Goal: Task Accomplishment & Management: Complete application form

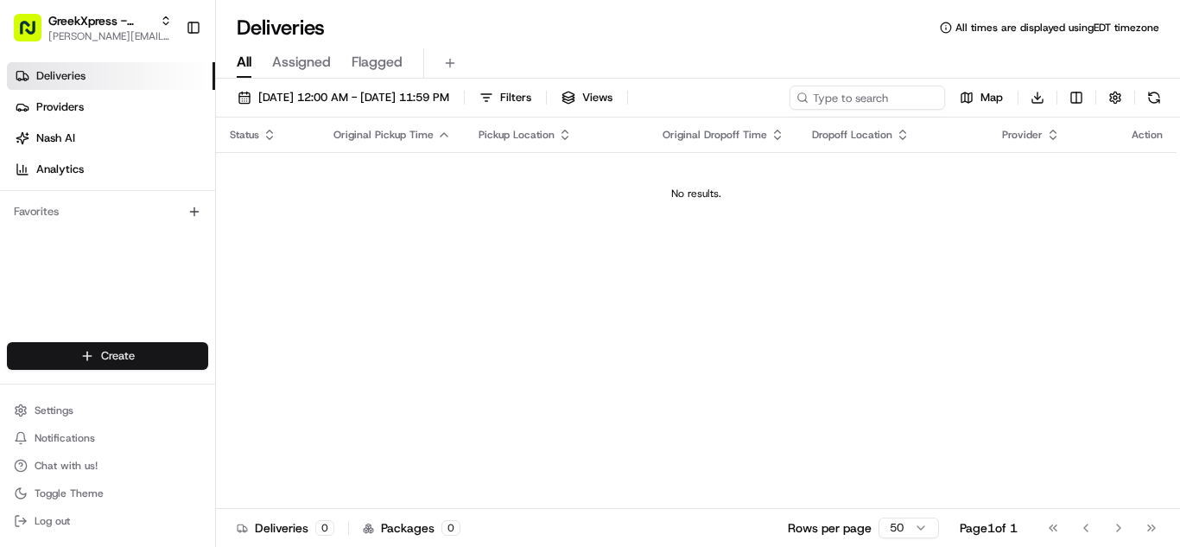
click at [128, 347] on html "GreekXpress - Plainview [EMAIL_ADDRESS][DOMAIN_NAME] Toggle Sidebar Deliveries …" at bounding box center [590, 273] width 1180 height 547
click at [238, 385] on icon at bounding box center [233, 388] width 14 height 14
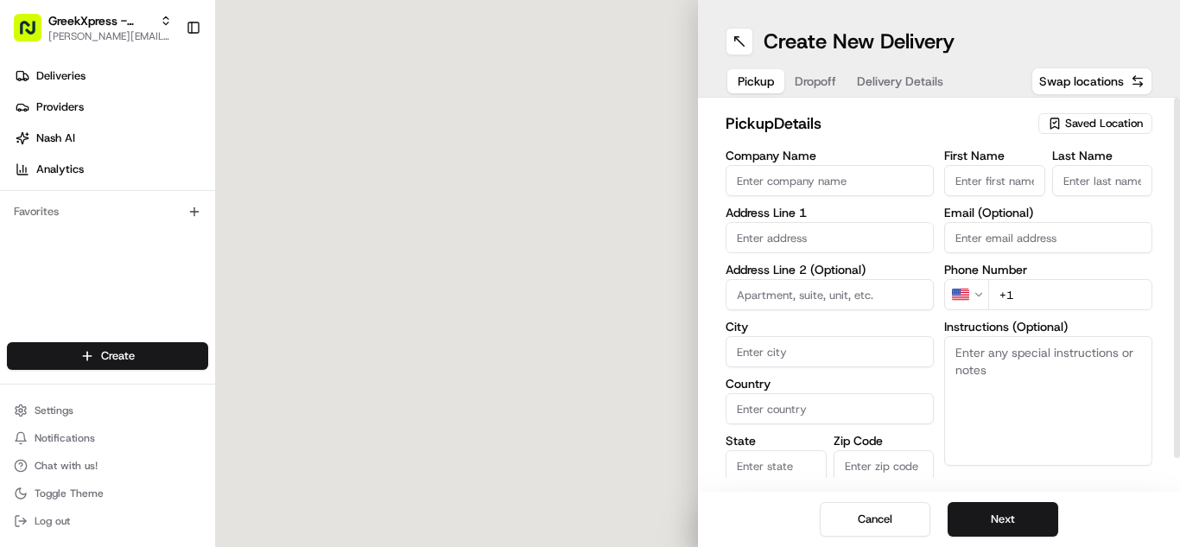
click at [1095, 122] on span "Saved Location" at bounding box center [1104, 124] width 78 height 16
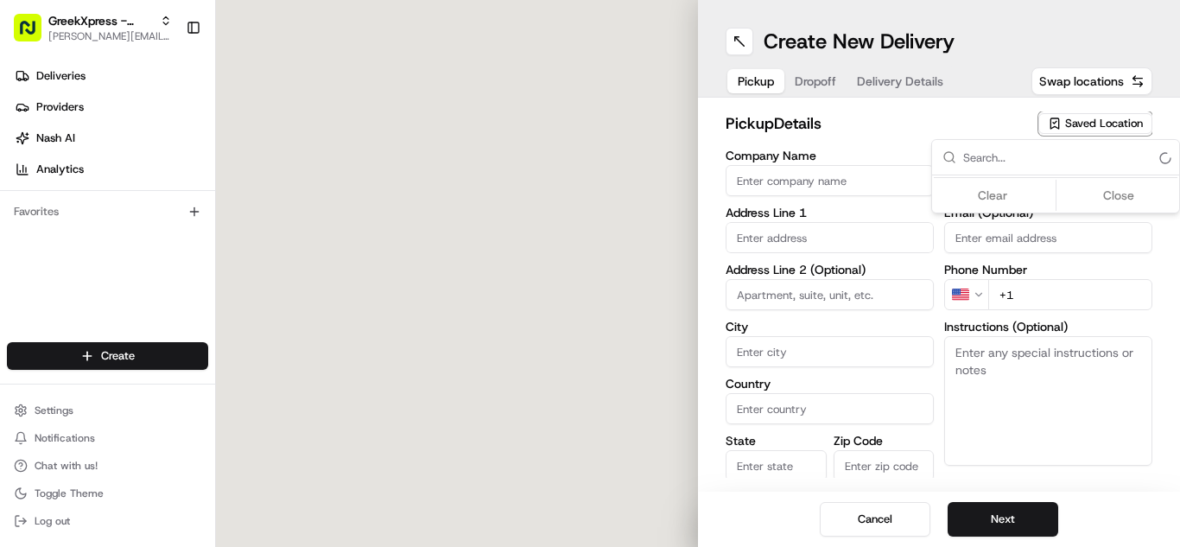
click at [715, 246] on html "GreekXpress - Plainview [EMAIL_ADDRESS][DOMAIN_NAME] Toggle Sidebar Deliveries …" at bounding box center [590, 273] width 1180 height 547
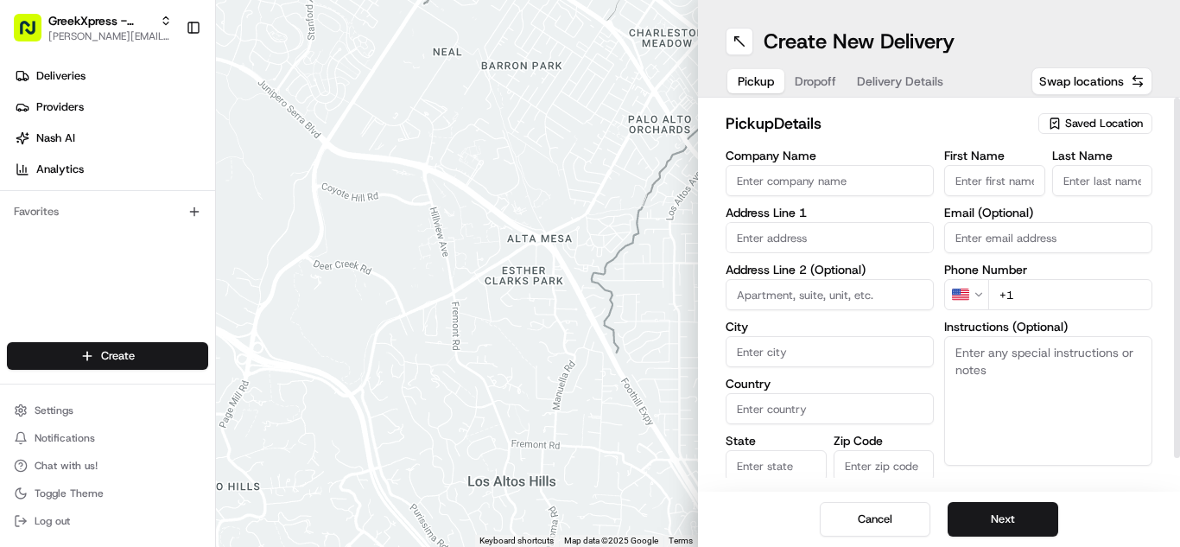
click at [1046, 129] on div "Saved Location" at bounding box center [1095, 123] width 114 height 21
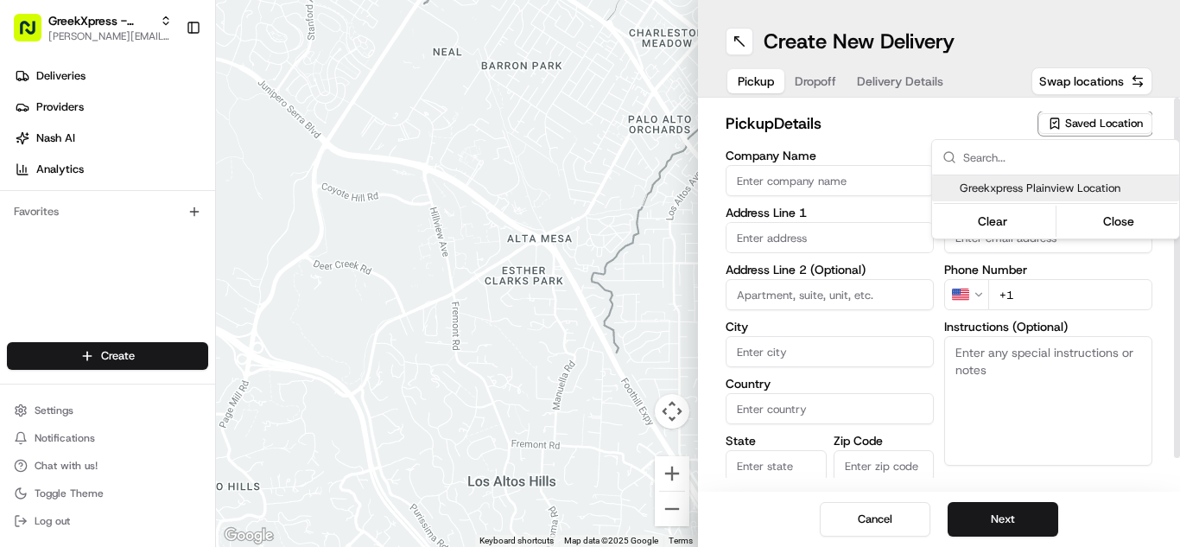
click at [991, 189] on span "Greekxpress Plainview Location" at bounding box center [1066, 189] width 213 height 16
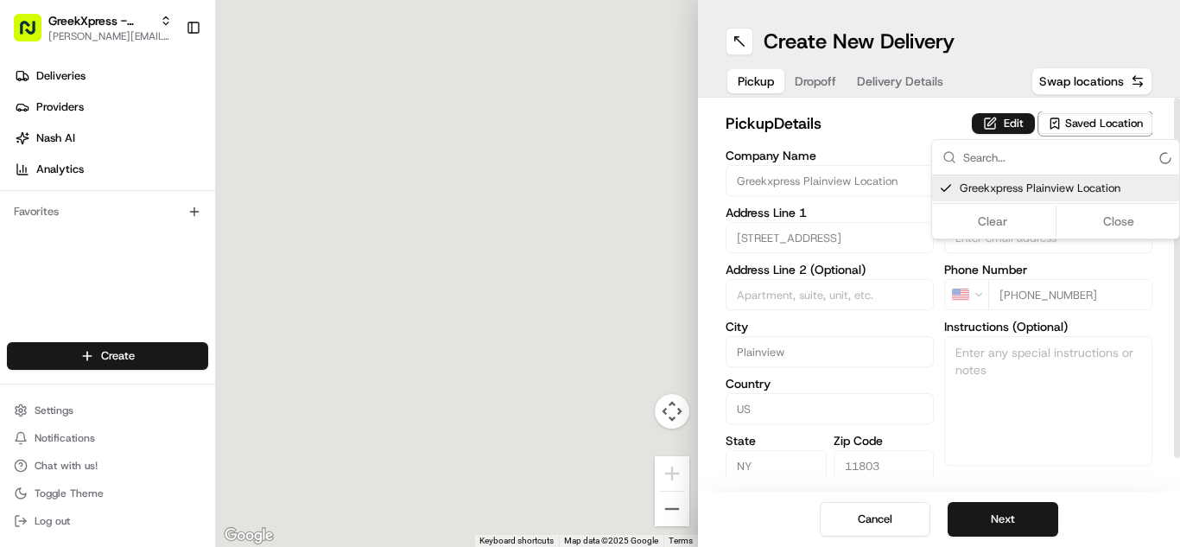
type input "Greekxpress Plainview Location"
type input "[STREET_ADDRESS]"
type input "Plainview"
type input "US"
type input "NY"
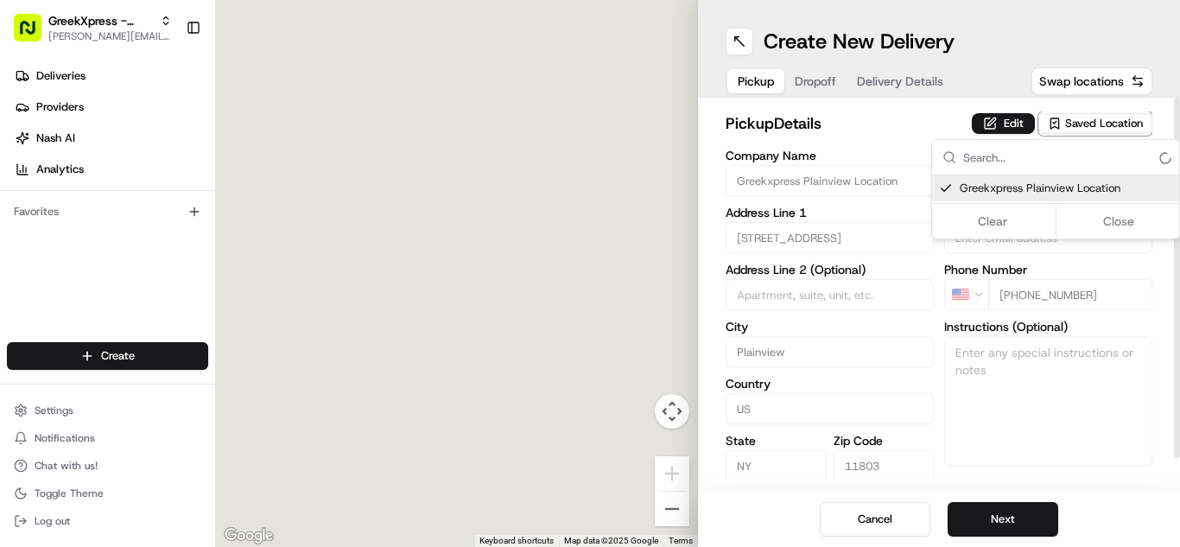
type input "11803"
type input "Greek"
type input "Xpress"
type input "[PHONE_NUMBER]"
click at [1000, 505] on html "GreekXpress - Plainview [EMAIL_ADDRESS][DOMAIN_NAME] Toggle Sidebar Deliveries …" at bounding box center [590, 273] width 1180 height 547
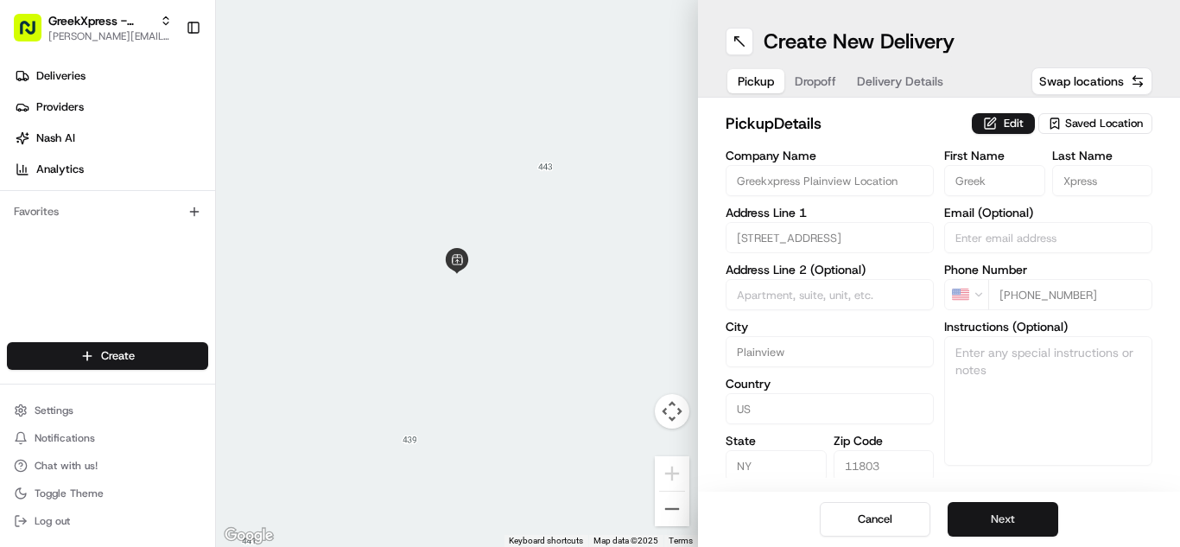
click at [999, 525] on button "Next" at bounding box center [1003, 519] width 111 height 35
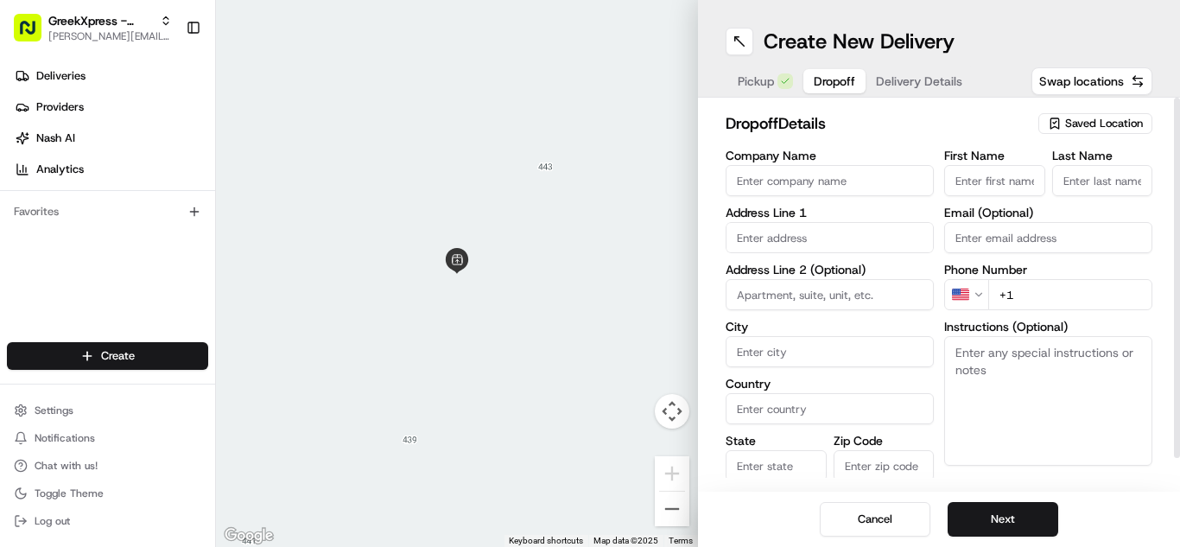
click at [970, 181] on input "First Name" at bounding box center [994, 180] width 101 height 31
type input "[PERSON_NAME]"
click at [1067, 178] on input "Last Name" at bounding box center [1102, 180] width 101 height 31
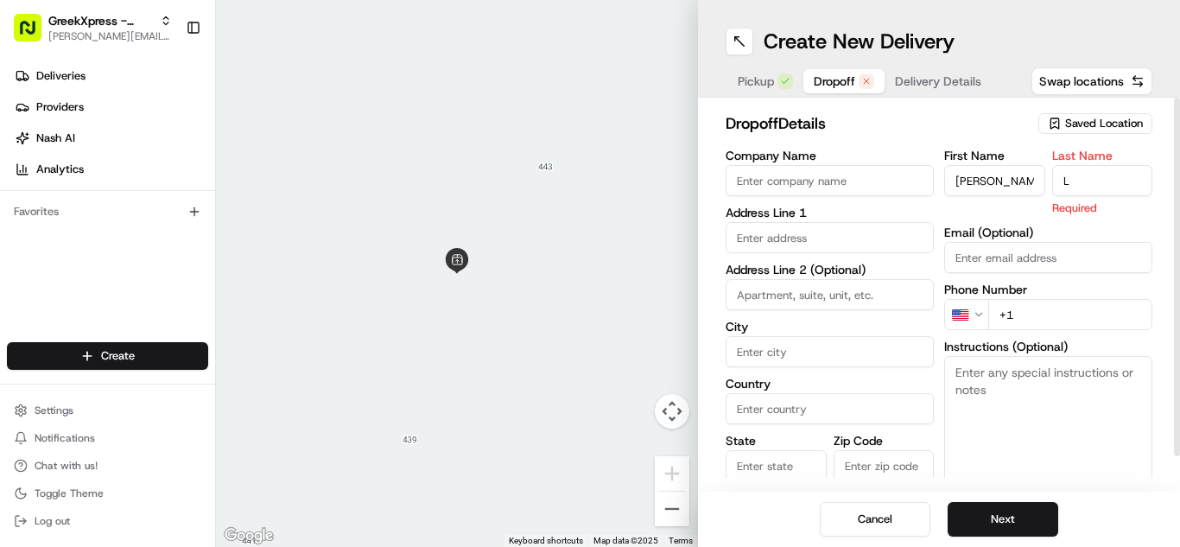
type input "L"
click at [777, 243] on input "text" at bounding box center [830, 237] width 208 height 31
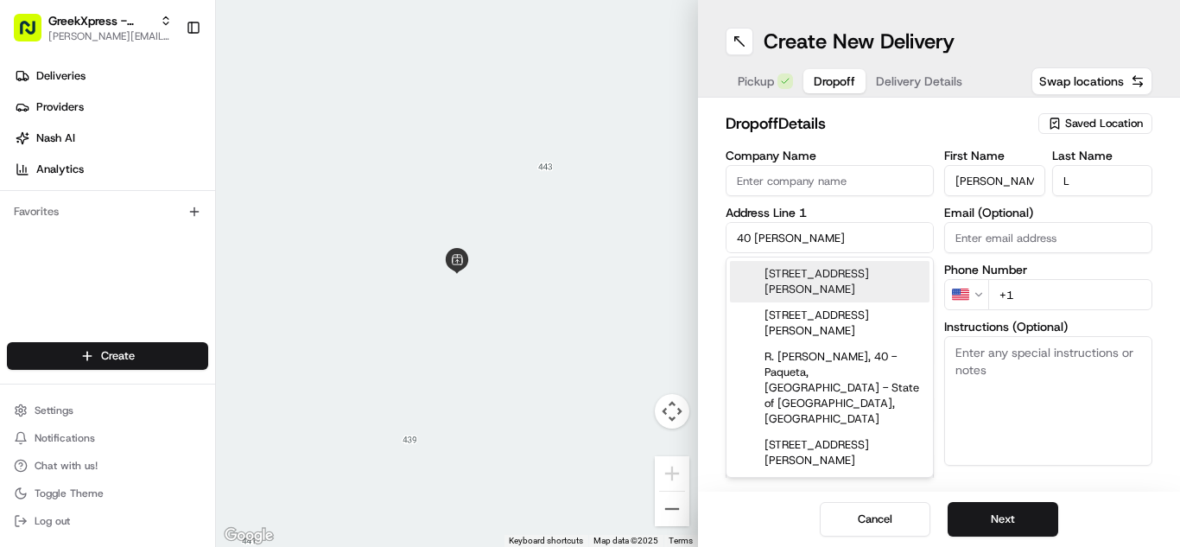
click at [798, 273] on div "[STREET_ADDRESS][PERSON_NAME]" at bounding box center [830, 281] width 200 height 41
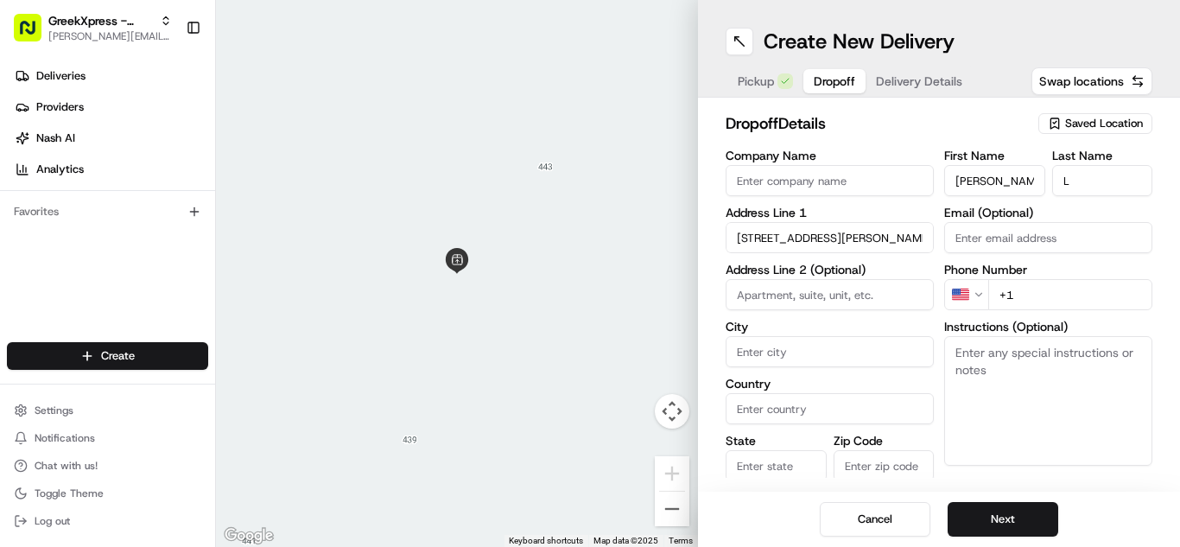
type input "[STREET_ADDRESS][PERSON_NAME]"
type input "Plainview"
type input "[GEOGRAPHIC_DATA]"
type input "NY"
type input "11803"
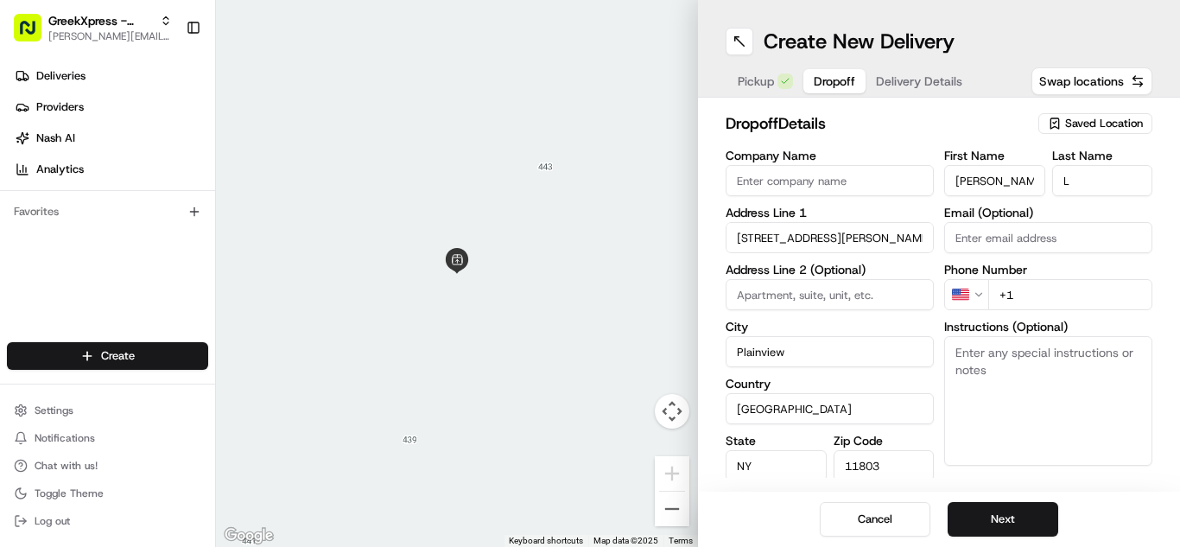
type input "[STREET_ADDRESS][PERSON_NAME]"
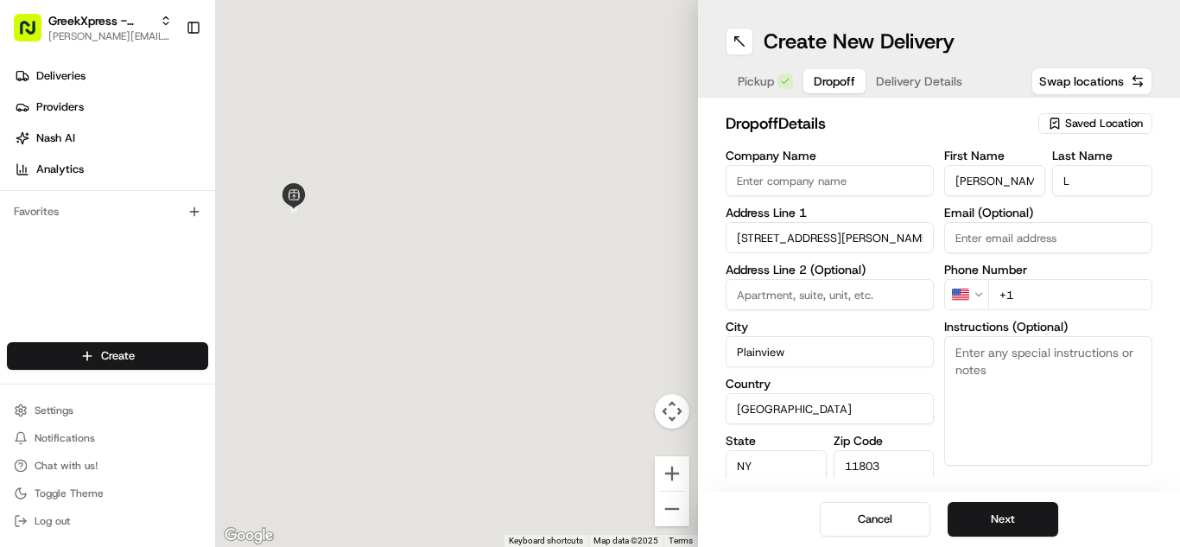
click at [1085, 377] on textarea "Instructions (Optional)" at bounding box center [1048, 401] width 208 height 130
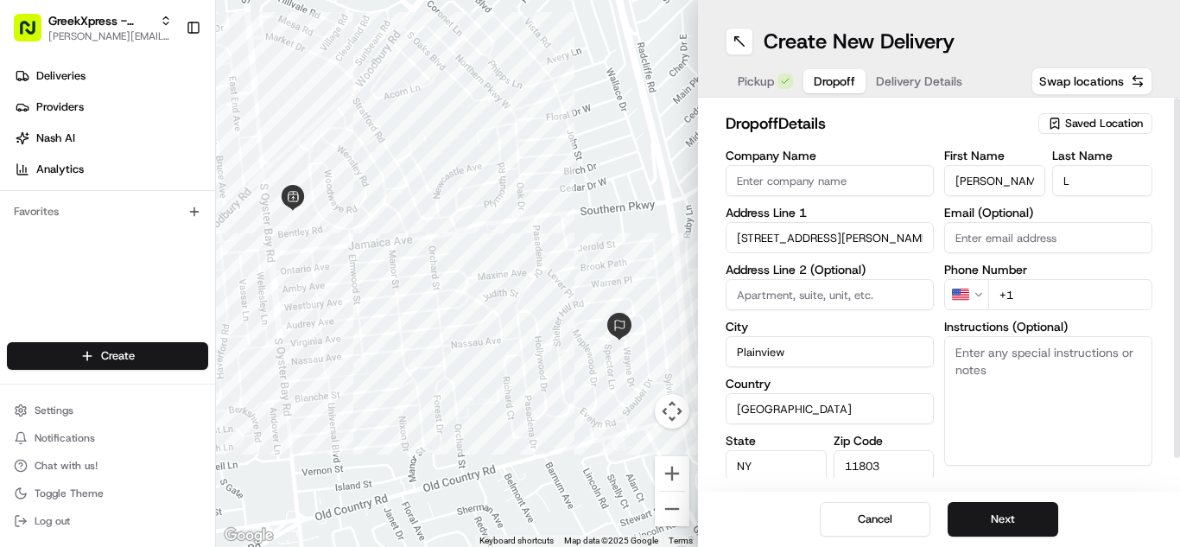
paste textarea "PLEASE HAND FOOD DIRECTLY TO CUSTOMER, DO NOT LEAVE IT OUTSIDE, THANK YOU!!"
type textarea "PLEASE HAND FOOD DIRECTLY TO CUSTOMER, DO NOT LEAVE IT OUTSIDE, THANK YOU!!"
click at [1051, 284] on input "+1" at bounding box center [1070, 294] width 164 height 31
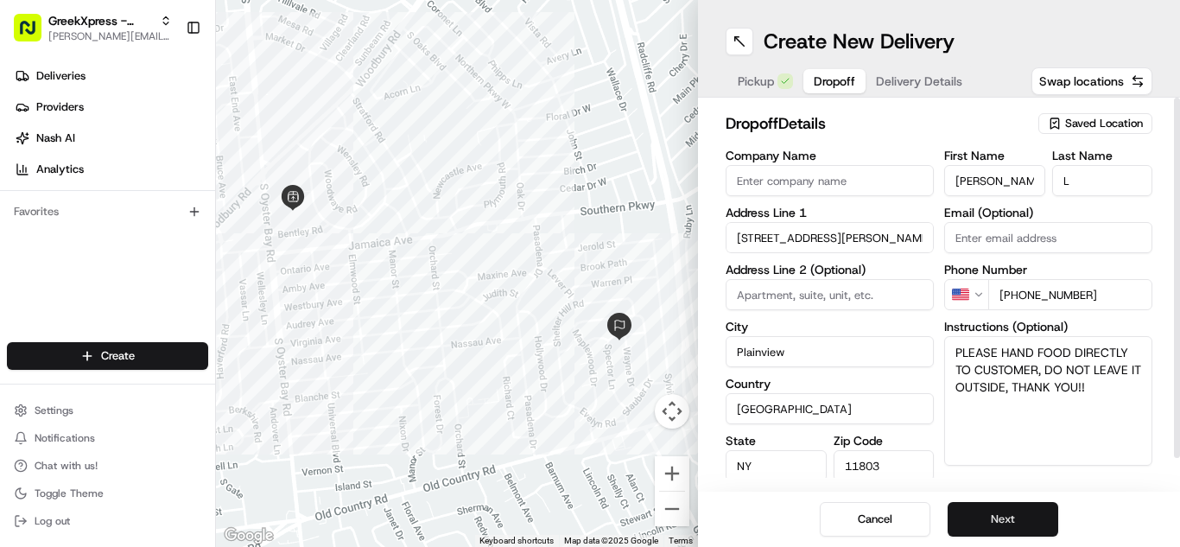
type input "[PHONE_NUMBER]"
click at [990, 505] on button "Next" at bounding box center [1003, 519] width 111 height 35
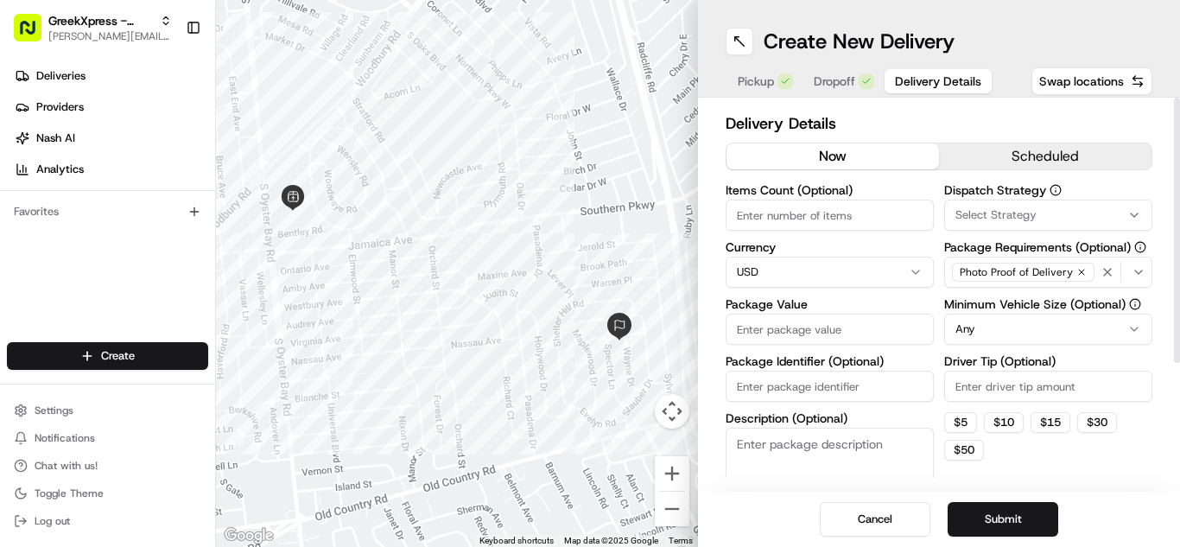
click at [976, 377] on input "Driver Tip (Optional)" at bounding box center [1048, 386] width 208 height 31
type input "2.88"
click at [798, 324] on input "Package Value" at bounding box center [830, 329] width 208 height 31
type input "17.70"
click at [988, 527] on button "Submit" at bounding box center [1003, 519] width 111 height 35
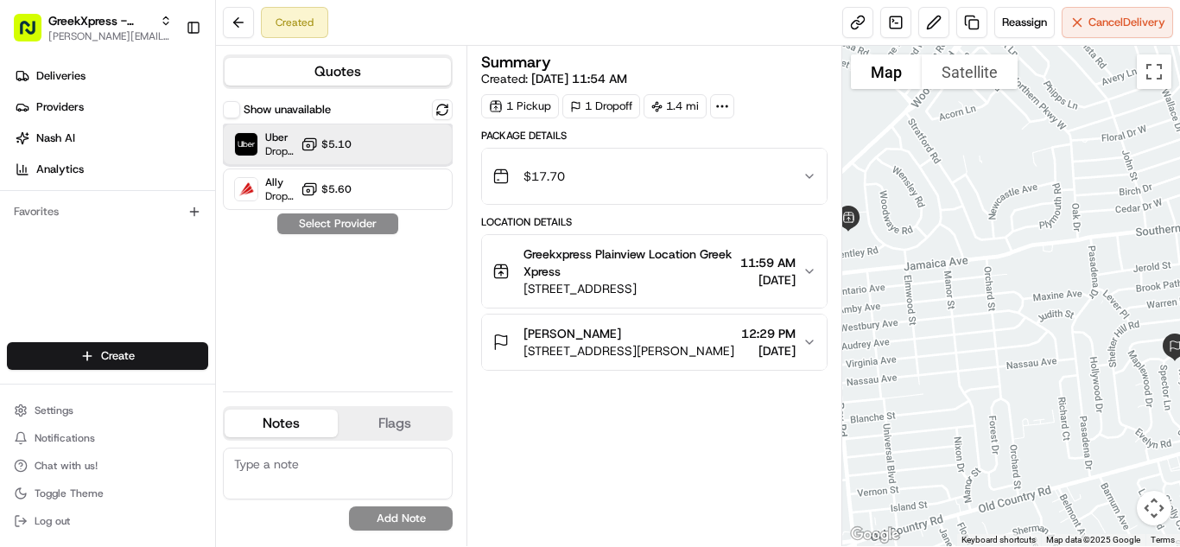
click at [289, 142] on span "Uber" at bounding box center [279, 137] width 29 height 14
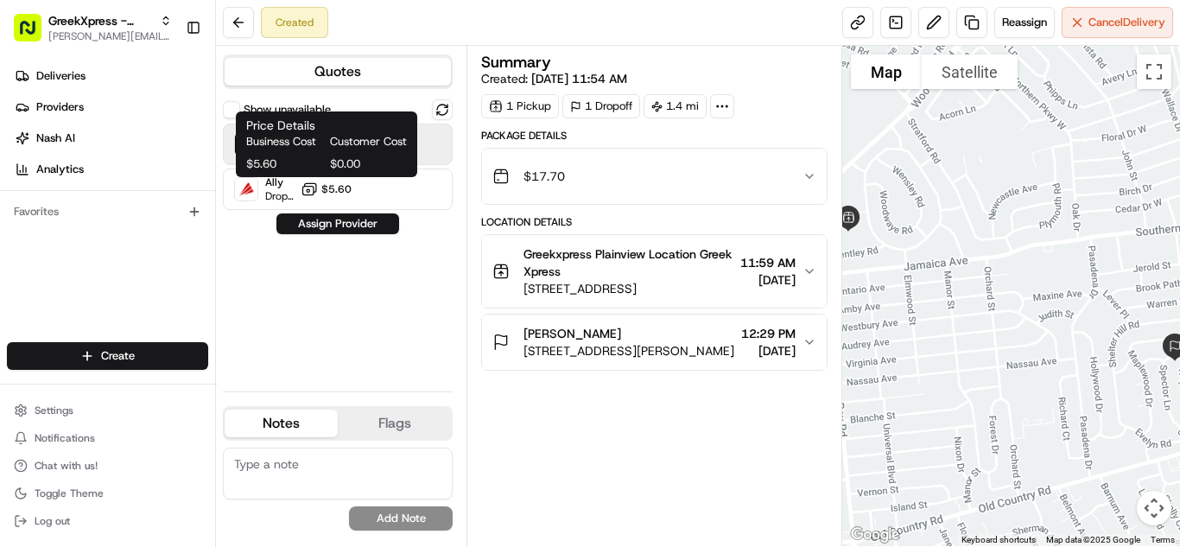
click at [321, 142] on span "Business Cost" at bounding box center [284, 142] width 77 height 16
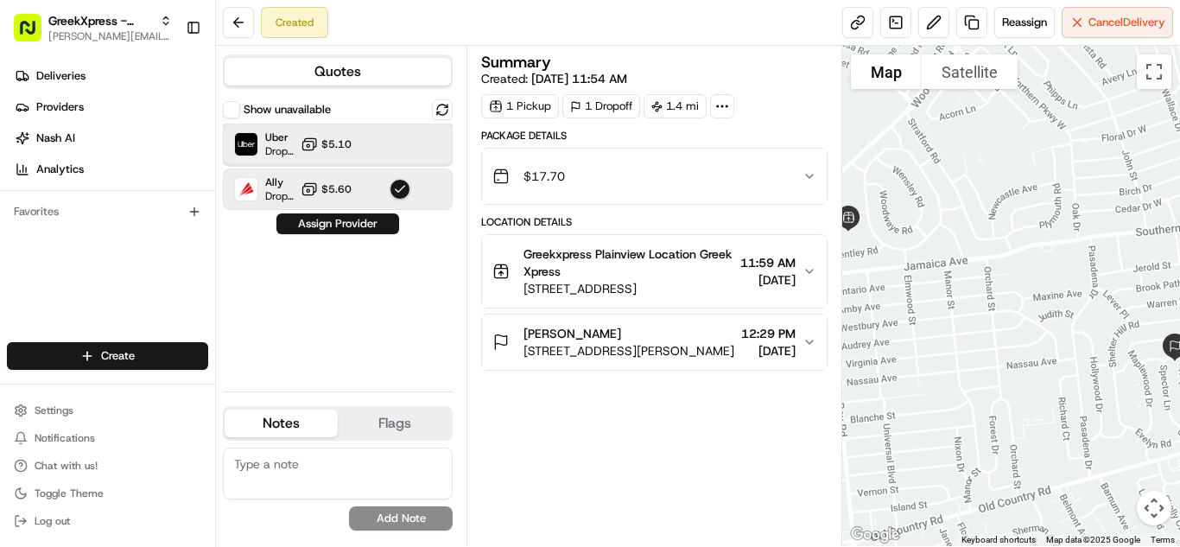
click at [441, 154] on div "Uber Dropoff ETA 18 minutes $5.10" at bounding box center [338, 144] width 230 height 41
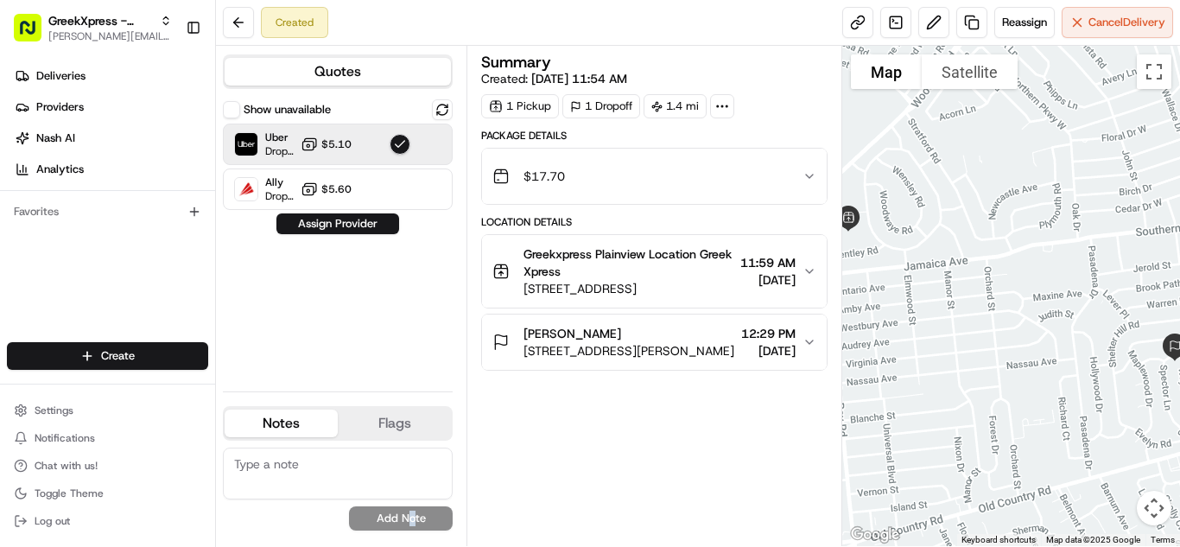
click at [413, 530] on div "[PERSON_NAME][EMAIL_ADDRESS][DOMAIN_NAME] Add Note" at bounding box center [338, 489] width 230 height 97
click at [409, 529] on div "[PERSON_NAME][EMAIL_ADDRESS][DOMAIN_NAME] Add Note" at bounding box center [338, 488] width 230 height 83
click at [381, 229] on button "Assign Provider" at bounding box center [337, 223] width 123 height 21
